Goal: Task Accomplishment & Management: Manage account settings

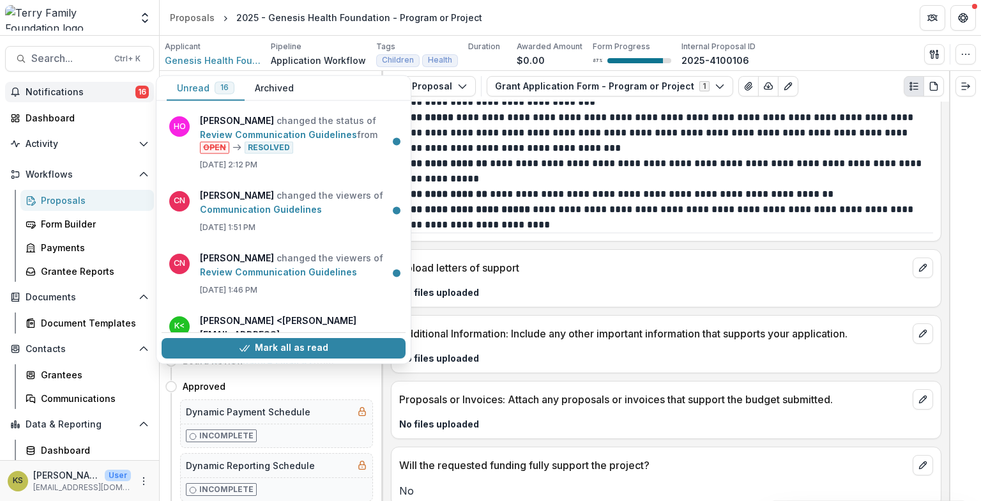
scroll to position [4128, 0]
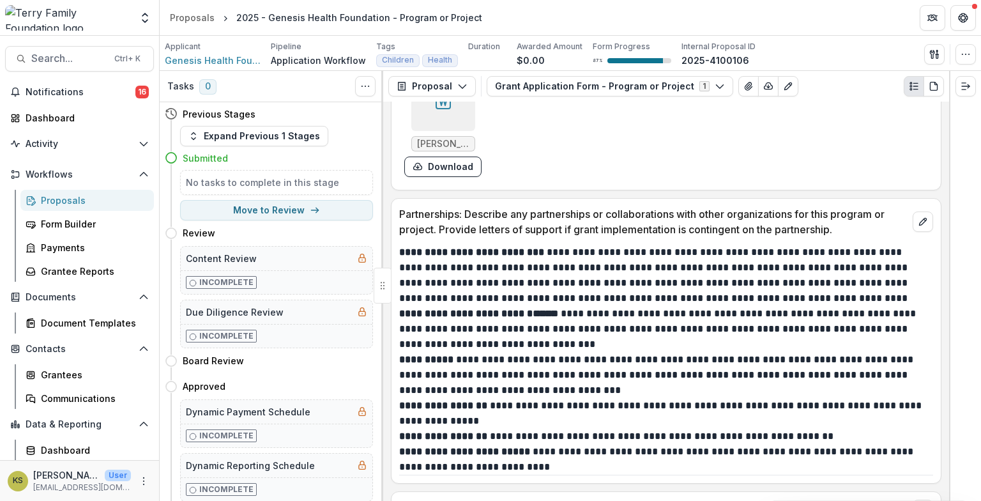
click at [683, 492] on div "Upload letters of support" at bounding box center [665, 506] width 549 height 28
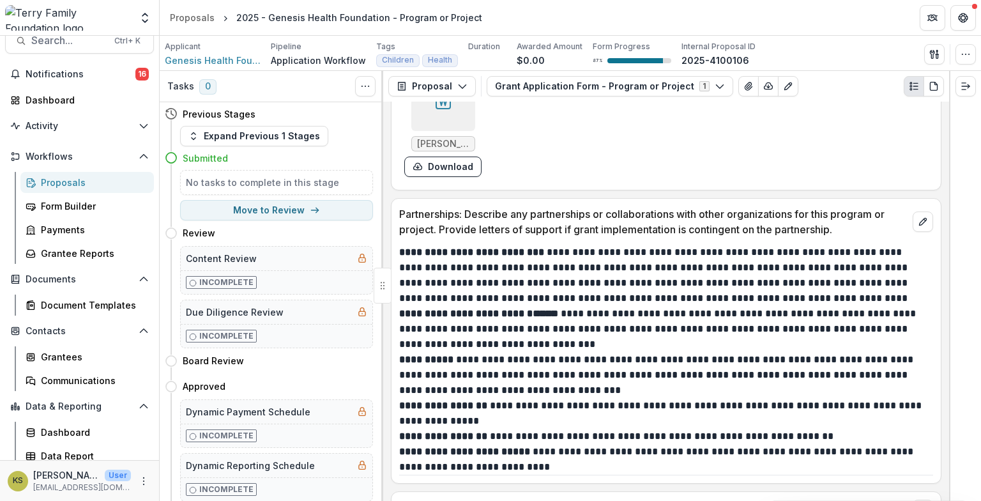
scroll to position [24, 0]
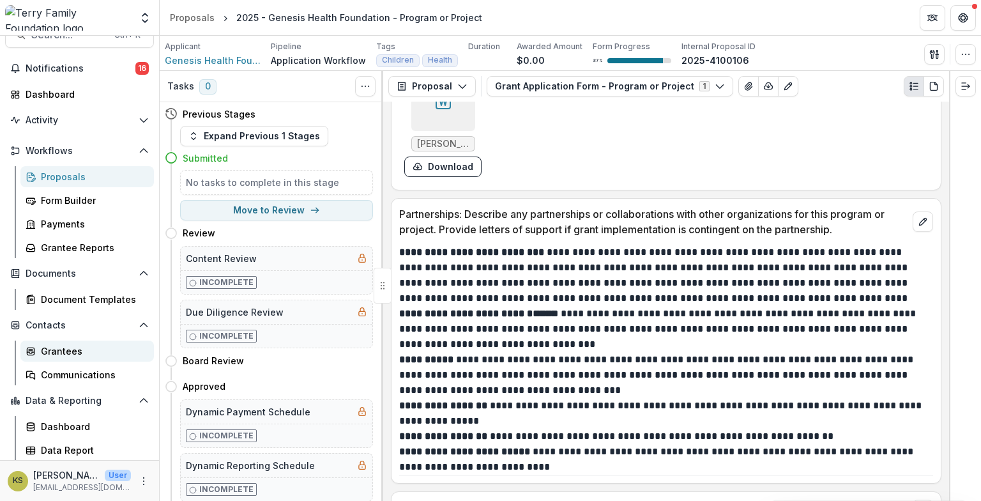
click at [72, 355] on div "Grantees" at bounding box center [92, 350] width 103 height 13
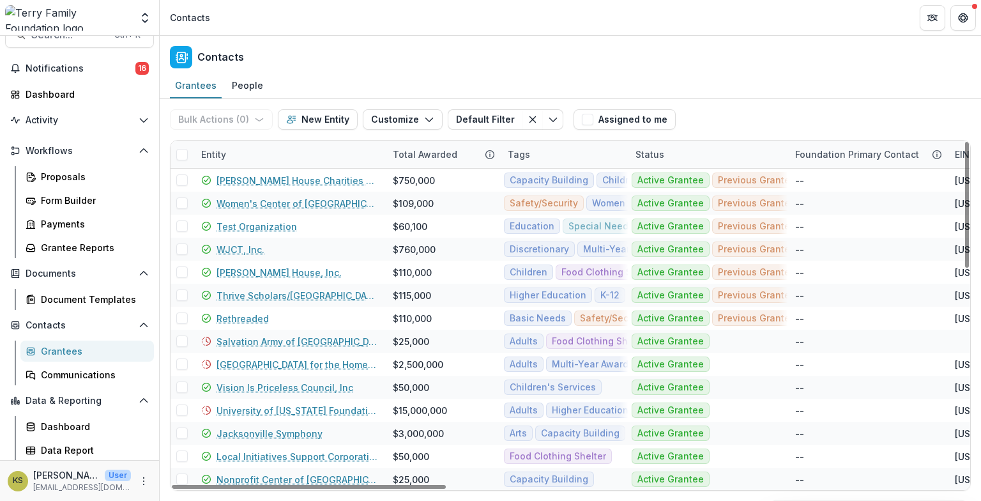
click at [262, 155] on div "Entity" at bounding box center [289, 153] width 192 height 27
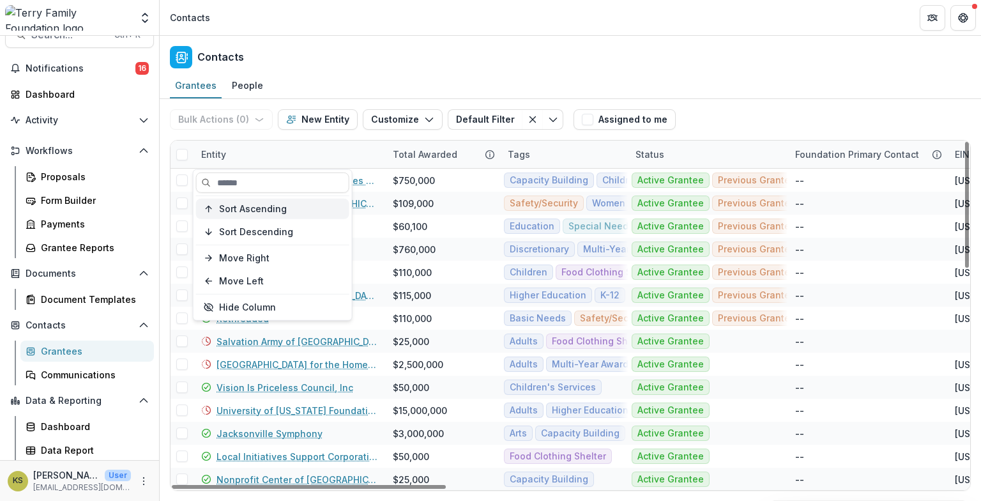
click at [244, 205] on span "Sort Ascending" at bounding box center [253, 208] width 68 height 11
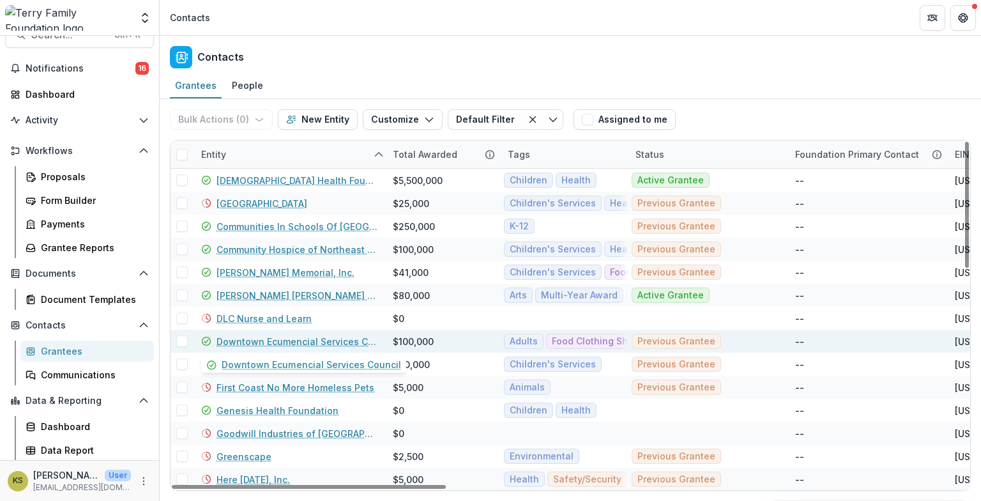
click at [218, 344] on link "Downtown Ecumencial Services Council" at bounding box center [296, 341] width 161 height 13
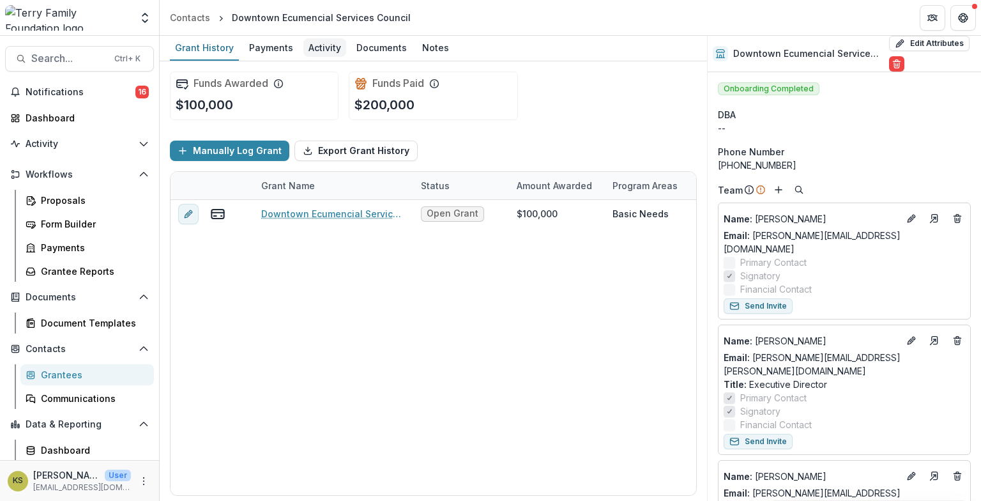
click at [332, 51] on div "Activity" at bounding box center [324, 47] width 43 height 19
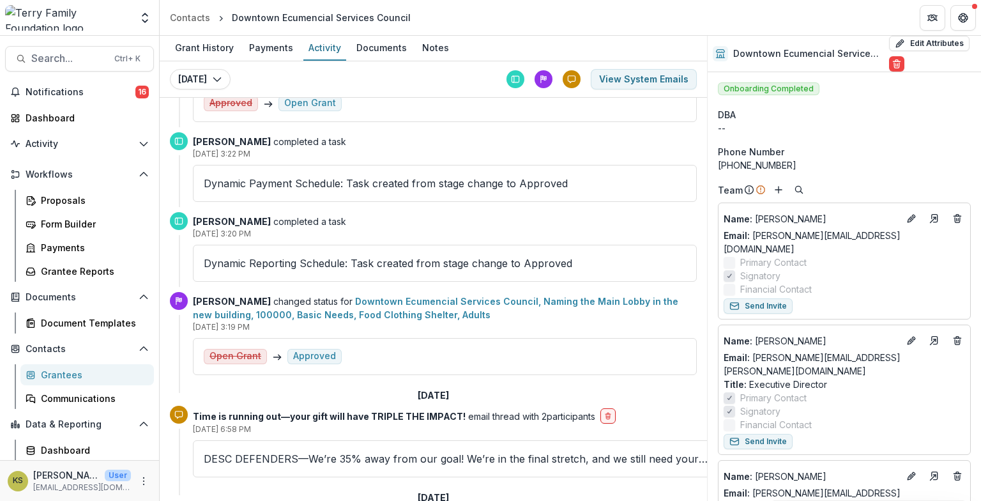
scroll to position [851, 0]
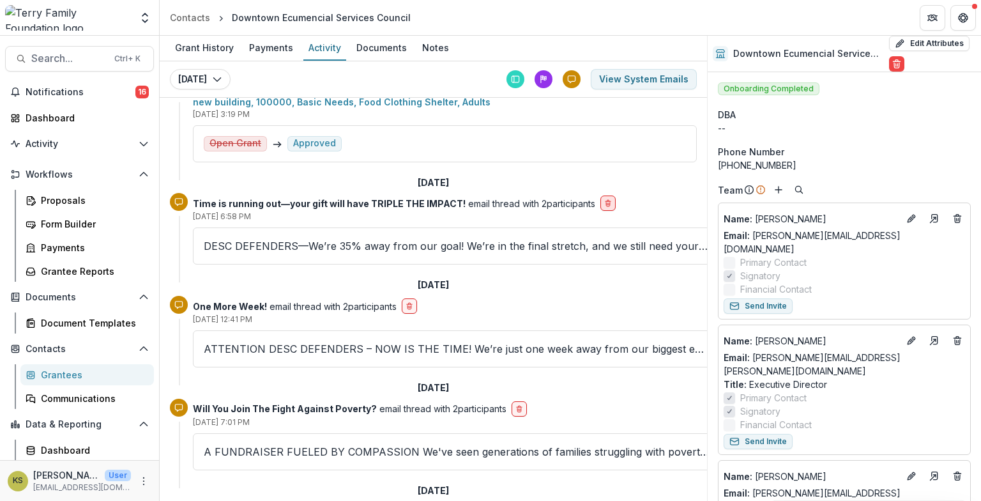
click at [604, 200] on icon "delete-button" at bounding box center [608, 203] width 8 height 8
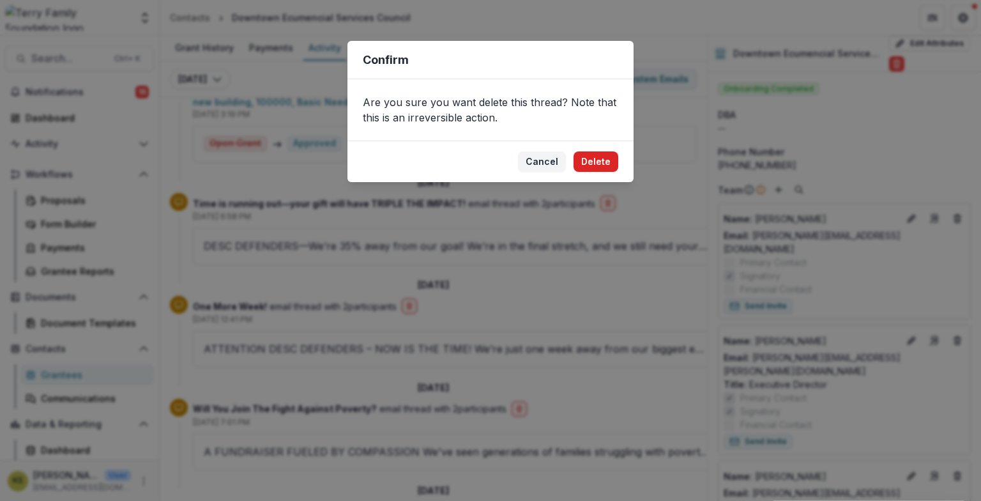
click at [605, 158] on button "Delete" at bounding box center [595, 161] width 45 height 20
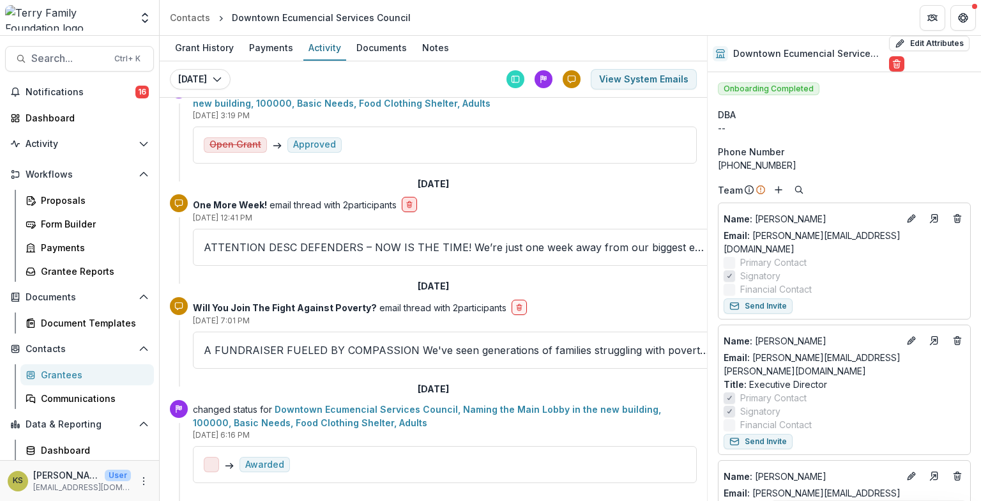
click at [410, 200] on icon "delete-button" at bounding box center [409, 204] width 8 height 8
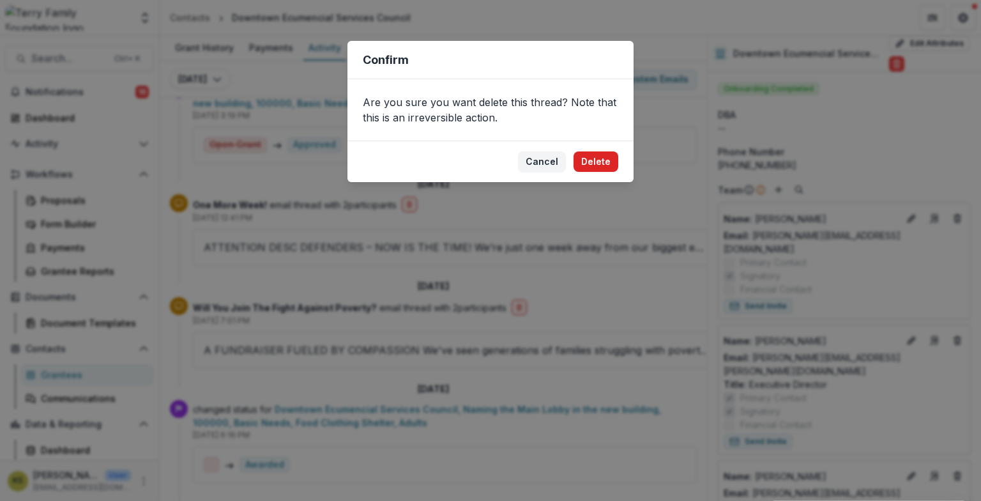
click at [577, 163] on button "Delete" at bounding box center [595, 161] width 45 height 20
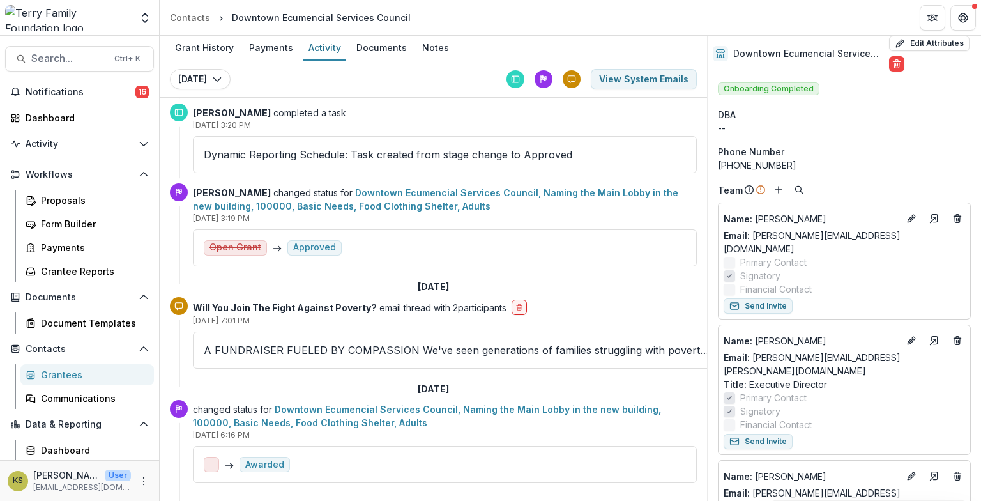
scroll to position [753, 0]
click at [513, 299] on button "delete-button" at bounding box center [518, 306] width 15 height 15
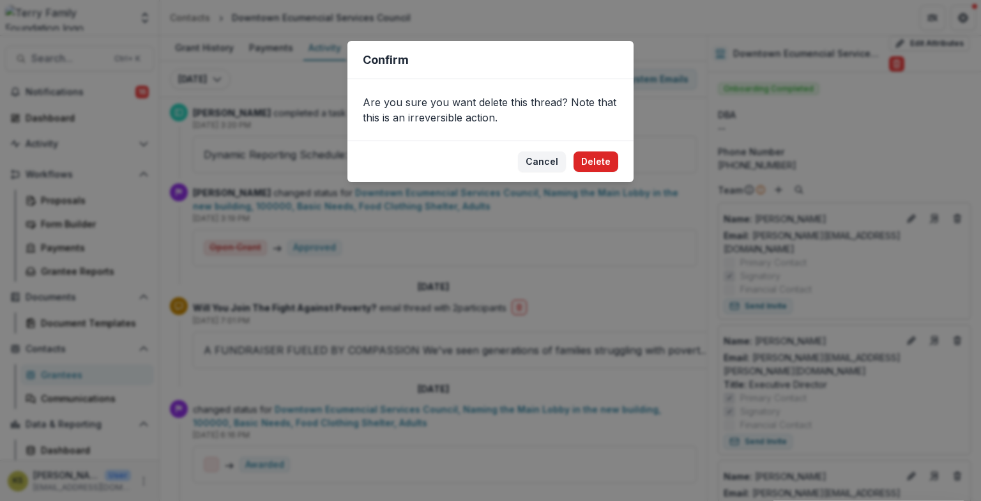
click at [609, 162] on button "Delete" at bounding box center [595, 161] width 45 height 20
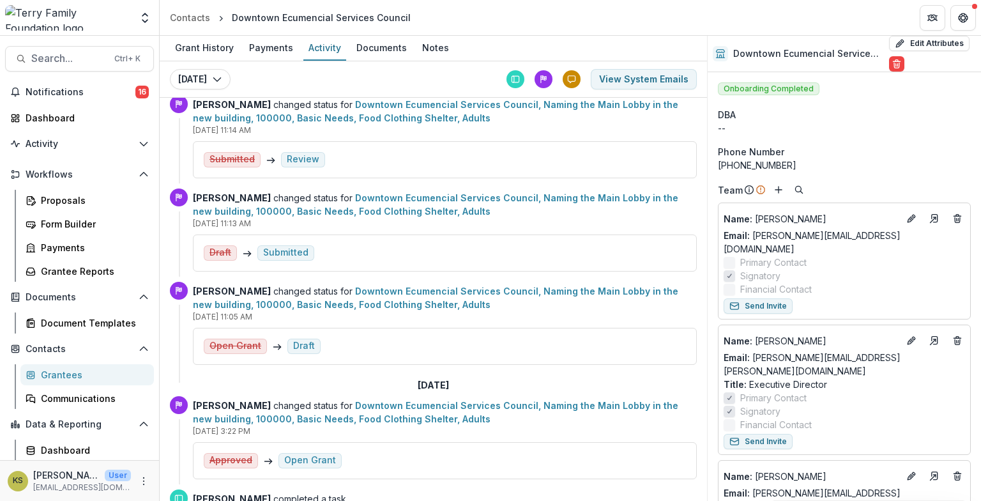
scroll to position [0, 0]
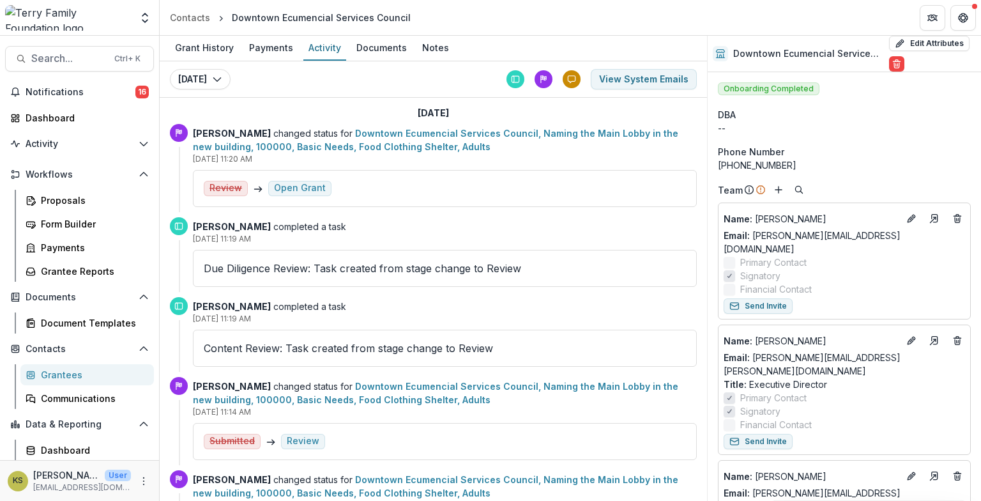
click at [66, 370] on div "Grantees" at bounding box center [92, 374] width 103 height 13
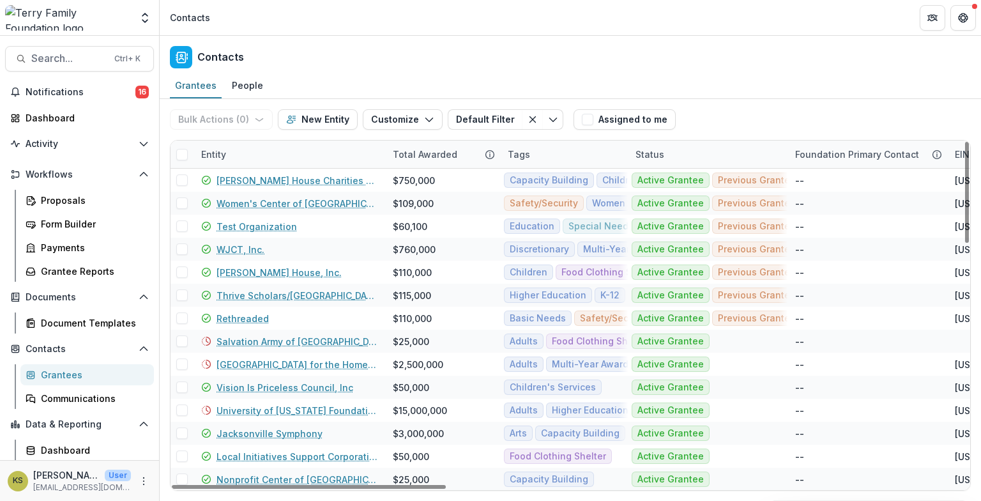
click at [221, 148] on div "Entity" at bounding box center [213, 153] width 40 height 13
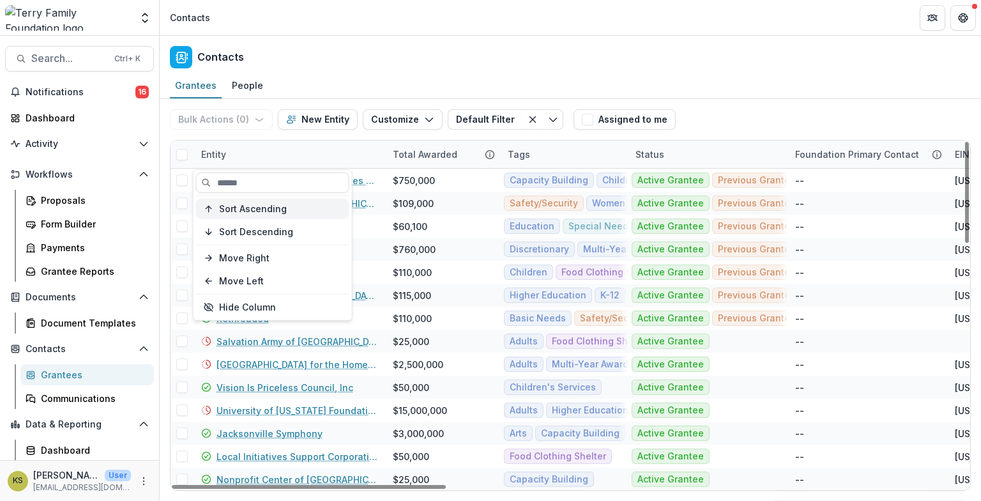
click at [253, 212] on span "Sort Ascending" at bounding box center [253, 208] width 68 height 11
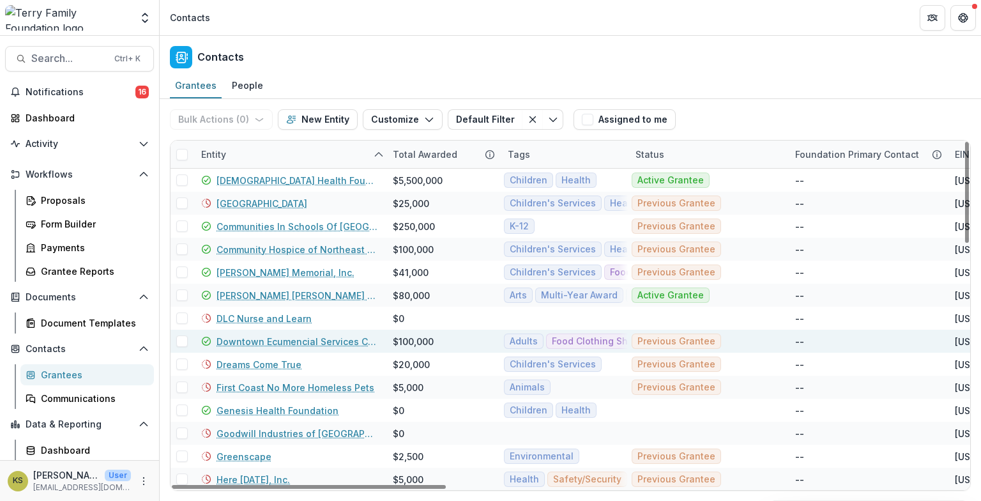
click at [303, 339] on link "Downtown Ecumencial Services Council" at bounding box center [296, 341] width 161 height 13
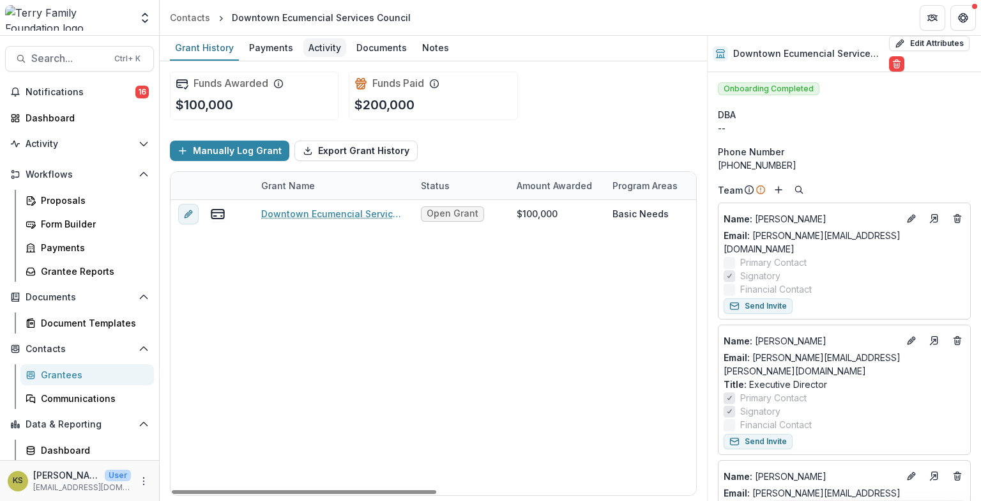
click at [321, 42] on div "Activity" at bounding box center [324, 47] width 43 height 19
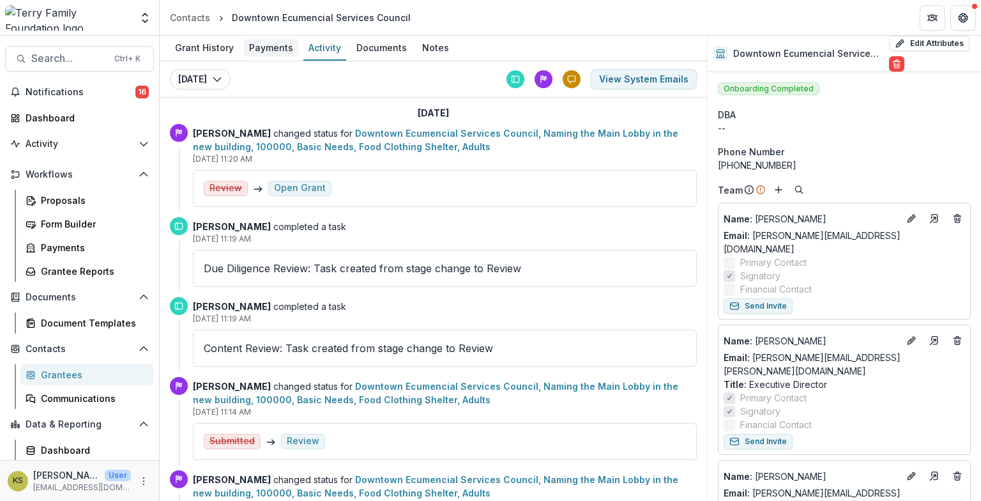
click at [255, 48] on div "Payments" at bounding box center [271, 47] width 54 height 19
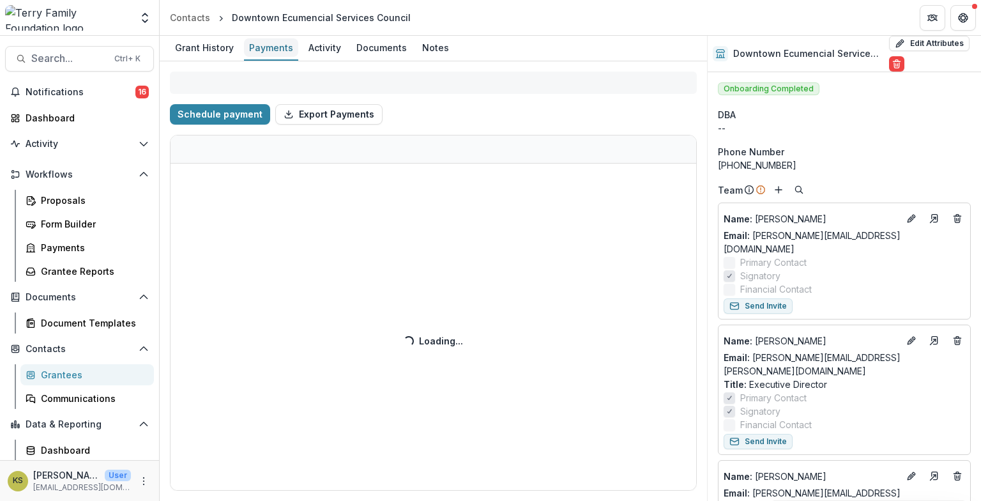
select select "****"
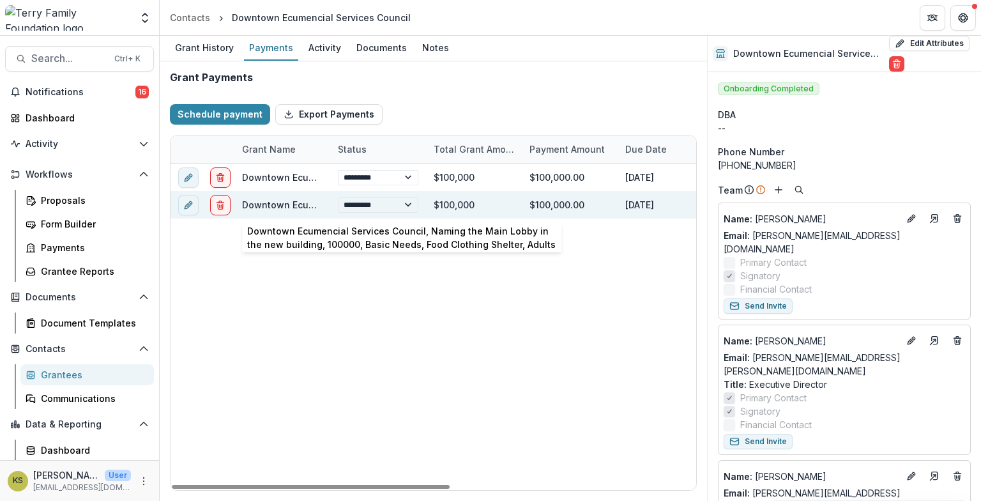
click at [268, 205] on link "Downtown Ecumencial Services Council, Naming the Main Lobby in the new building…" at bounding box center [548, 204] width 612 height 11
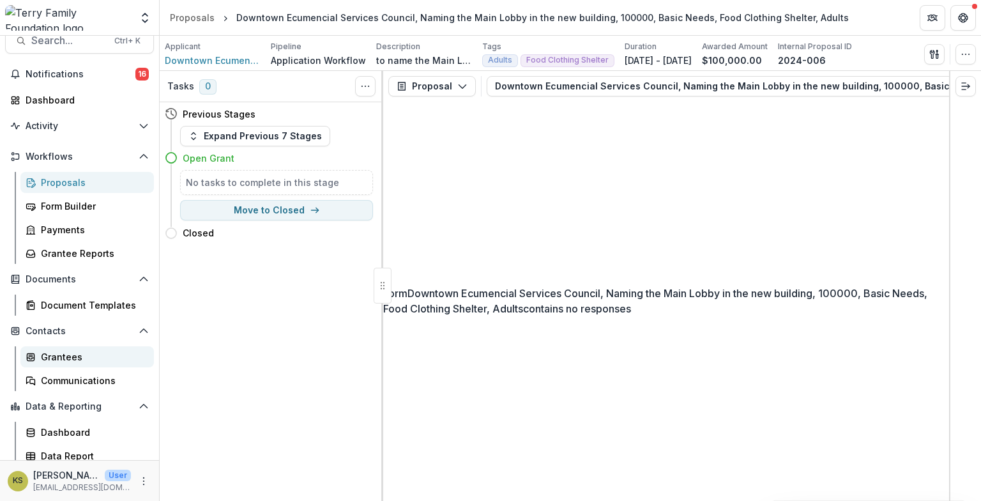
scroll to position [24, 0]
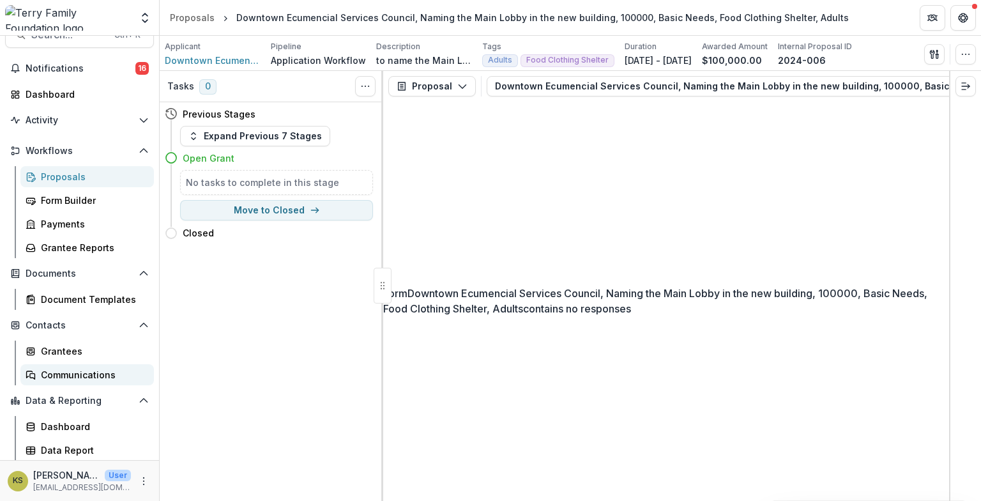
click at [59, 368] on div "Communications" at bounding box center [92, 374] width 103 height 13
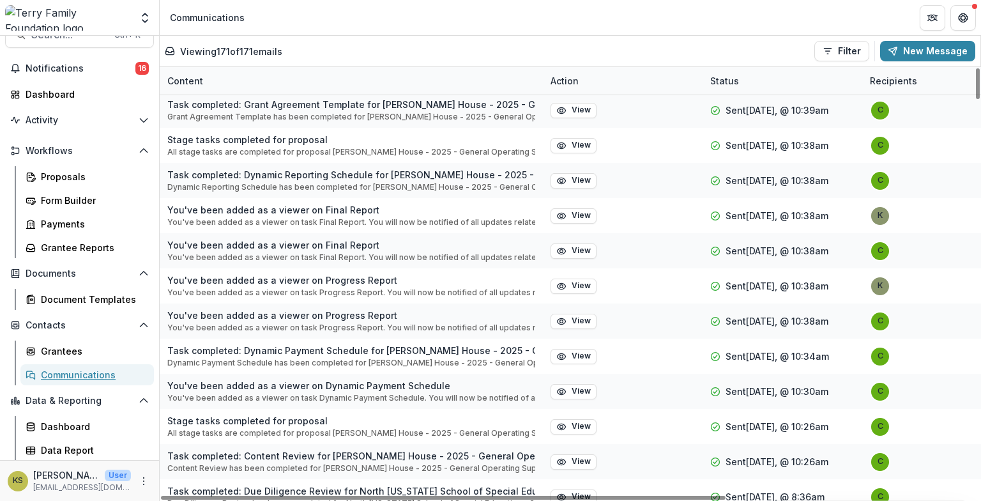
scroll to position [3258, 0]
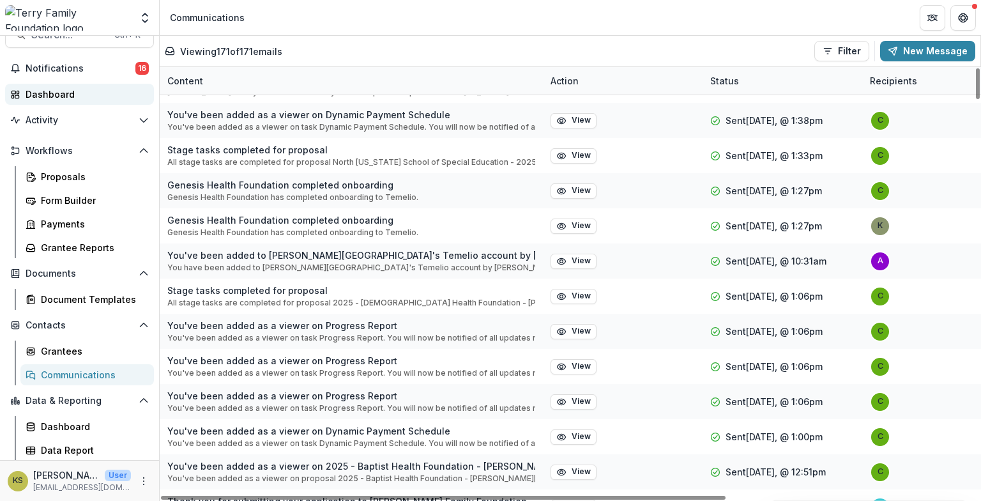
click at [63, 88] on div "Dashboard" at bounding box center [85, 93] width 118 height 13
